Goal: Browse casually: Explore the website without a specific task or goal

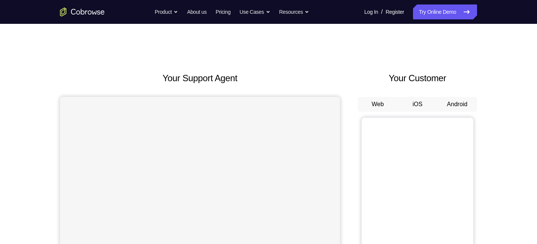
click at [458, 101] on button "Android" at bounding box center [457, 104] width 40 height 15
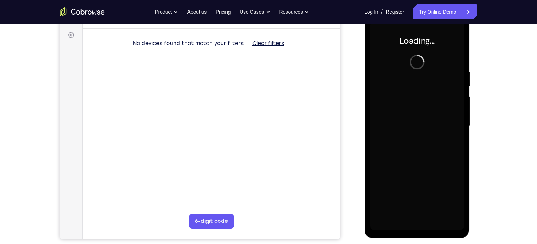
scroll to position [108, 0]
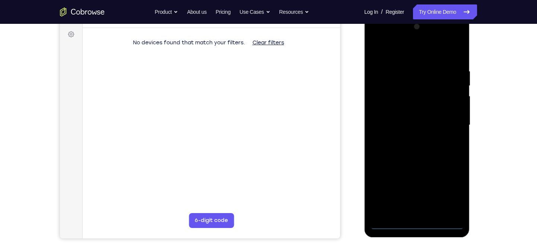
click at [410, 107] on div at bounding box center [417, 125] width 94 height 208
click at [418, 223] on div at bounding box center [417, 125] width 94 height 208
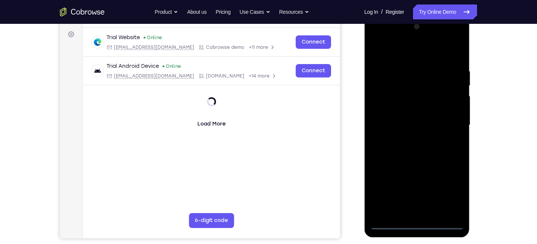
click at [450, 195] on div at bounding box center [417, 125] width 94 height 208
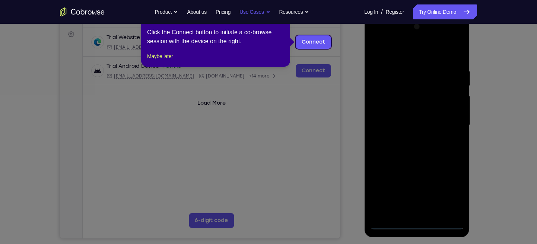
click at [245, 7] on button "Use Cases" at bounding box center [254, 11] width 31 height 15
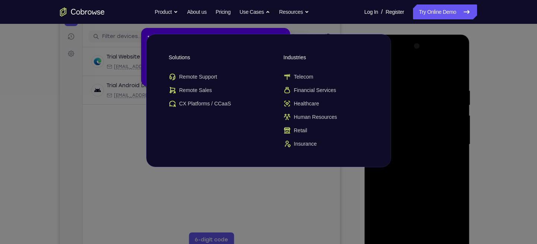
scroll to position [88, 0]
click at [429, 43] on icon at bounding box center [271, 122] width 543 height 244
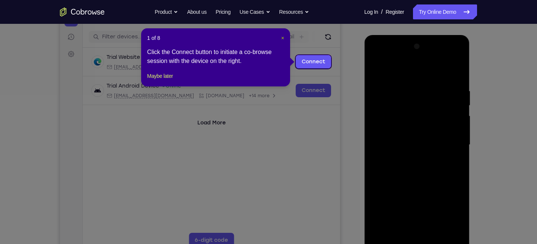
click at [283, 36] on span "×" at bounding box center [282, 38] width 3 height 6
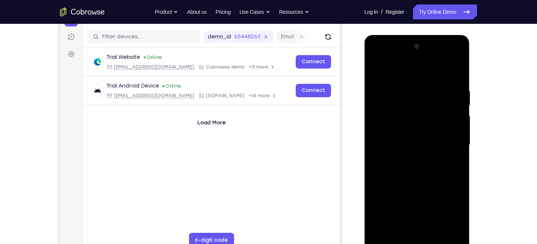
click at [418, 77] on div at bounding box center [417, 145] width 94 height 208
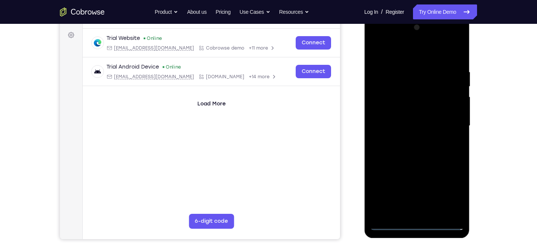
scroll to position [108, 0]
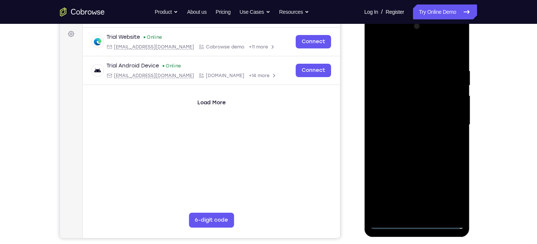
click at [450, 120] on div at bounding box center [417, 124] width 94 height 208
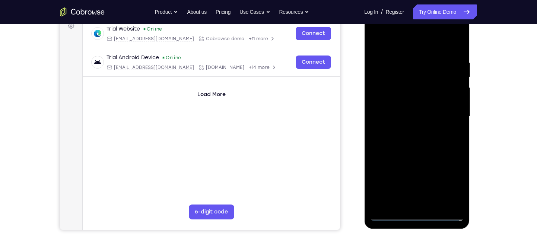
scroll to position [117, 0]
click at [407, 130] on div at bounding box center [417, 116] width 94 height 208
click at [411, 113] on div at bounding box center [417, 116] width 94 height 208
click at [413, 102] on div at bounding box center [417, 116] width 94 height 208
click at [408, 117] on div at bounding box center [417, 116] width 94 height 208
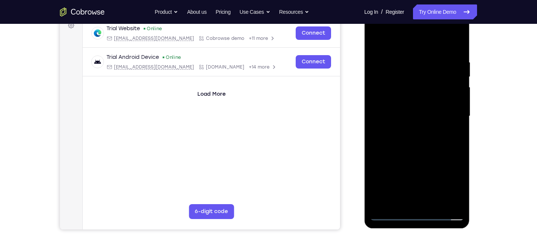
click at [412, 139] on div at bounding box center [417, 116] width 94 height 208
click at [409, 139] on div at bounding box center [417, 116] width 94 height 208
click at [405, 61] on div at bounding box center [417, 116] width 94 height 208
click at [456, 51] on div at bounding box center [417, 116] width 94 height 208
click at [406, 56] on div at bounding box center [417, 116] width 94 height 208
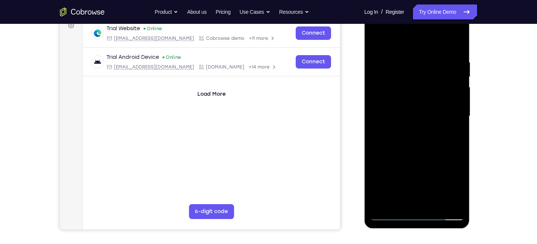
click at [455, 43] on div at bounding box center [417, 116] width 94 height 208
click at [460, 38] on div at bounding box center [417, 116] width 94 height 208
click at [374, 44] on div at bounding box center [417, 116] width 94 height 208
click at [434, 201] on div at bounding box center [417, 116] width 94 height 208
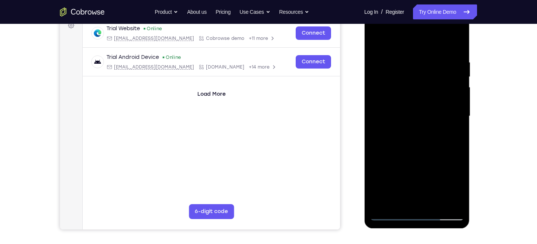
click at [424, 157] on div at bounding box center [417, 116] width 94 height 208
click at [419, 156] on div at bounding box center [417, 116] width 94 height 208
click at [416, 93] on div at bounding box center [417, 116] width 94 height 208
click at [392, 203] on div at bounding box center [417, 116] width 94 height 208
click at [452, 132] on div at bounding box center [417, 116] width 94 height 208
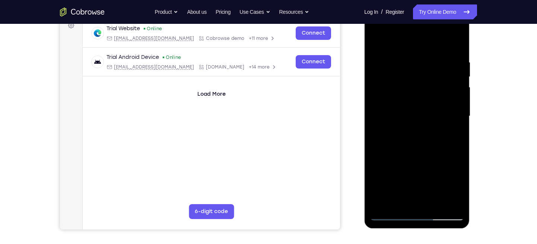
click at [377, 43] on div at bounding box center [417, 116] width 94 height 208
drag, startPoint x: 377, startPoint y: 43, endPoint x: 435, endPoint y: 58, distance: 59.8
click at [435, 58] on div at bounding box center [417, 116] width 94 height 208
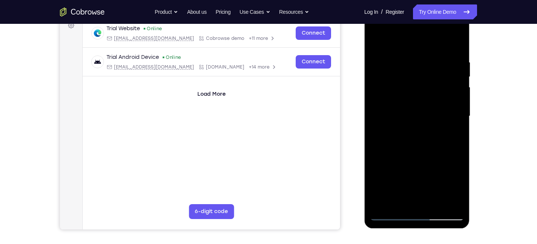
click at [433, 54] on div at bounding box center [417, 116] width 94 height 208
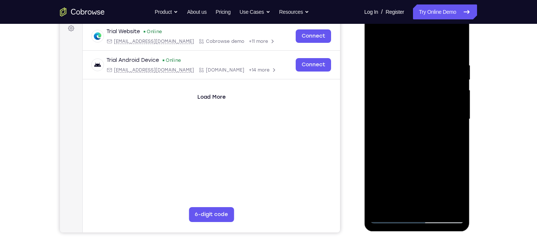
scroll to position [113, 0]
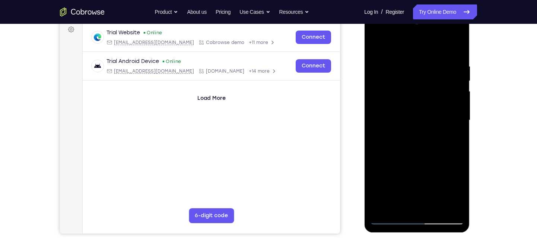
click at [455, 47] on div at bounding box center [417, 120] width 94 height 208
drag, startPoint x: 441, startPoint y: 67, endPoint x: 379, endPoint y: 75, distance: 63.0
click at [379, 75] on div at bounding box center [417, 120] width 94 height 208
click at [393, 58] on div at bounding box center [417, 120] width 94 height 208
click at [456, 49] on div at bounding box center [417, 120] width 94 height 208
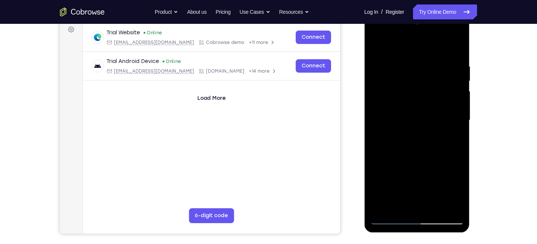
drag, startPoint x: 450, startPoint y: 60, endPoint x: 727, endPoint y: 81, distance: 276.9
click at [364, 71] on html "Online web based iOS Simulators and Android Emulators. Run iPhone, iPad, Mobile…" at bounding box center [417, 121] width 106 height 223
drag, startPoint x: 434, startPoint y: 63, endPoint x: 354, endPoint y: 63, distance: 79.6
click at [364, 63] on html "Online web based iOS Simulators and Android Emulators. Run iPhone, iPad, Mobile…" at bounding box center [417, 121] width 106 height 223
drag, startPoint x: 425, startPoint y: 64, endPoint x: 333, endPoint y: 81, distance: 93.4
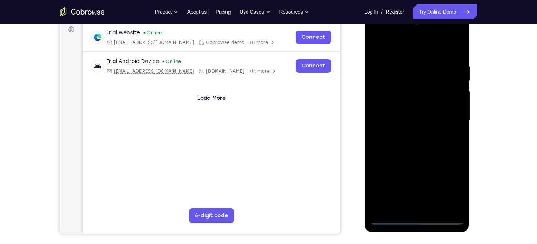
click at [364, 81] on html "Online web based iOS Simulators and Android Emulators. Run iPhone, iPad, Mobile…" at bounding box center [417, 121] width 106 height 223
drag, startPoint x: 436, startPoint y: 63, endPoint x: 334, endPoint y: 58, distance: 101.7
click at [364, 58] on html "Online web based iOS Simulators and Android Emulators. Run iPhone, iPad, Mobile…" at bounding box center [417, 121] width 106 height 223
drag, startPoint x: 437, startPoint y: 63, endPoint x: 316, endPoint y: 70, distance: 121.2
click at [364, 70] on html "Online web based iOS Simulators and Android Emulators. Run iPhone, iPad, Mobile…" at bounding box center [417, 121] width 106 height 223
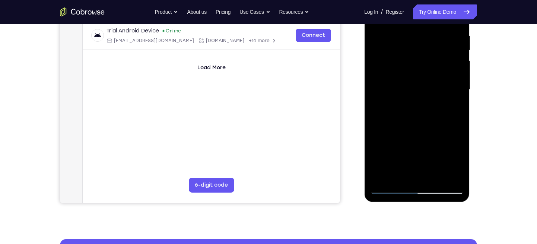
scroll to position [146, 0]
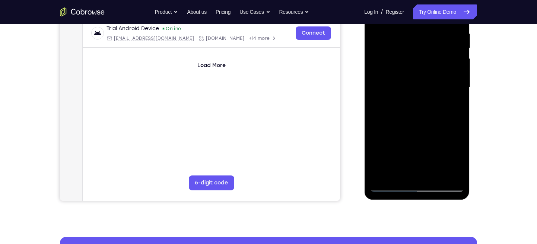
click at [434, 174] on div at bounding box center [417, 87] width 94 height 208
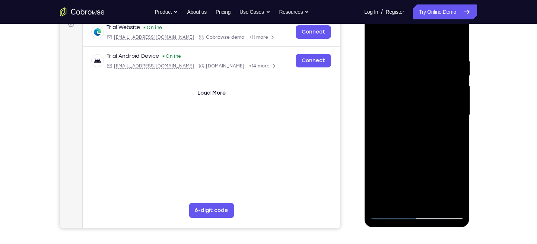
scroll to position [121, 0]
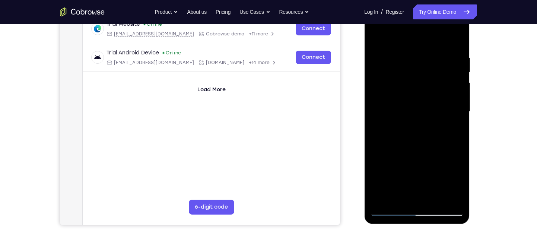
click at [380, 36] on div at bounding box center [417, 111] width 94 height 208
click at [408, 53] on div at bounding box center [417, 111] width 94 height 208
click at [456, 41] on div at bounding box center [417, 111] width 94 height 208
